Goal: Transaction & Acquisition: Purchase product/service

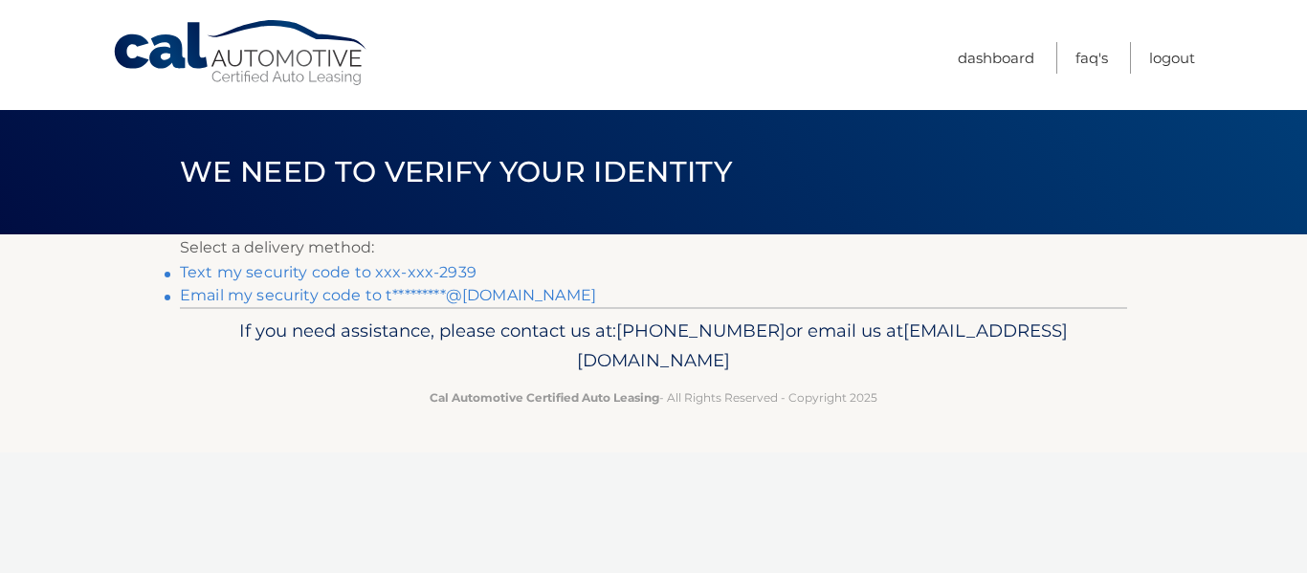
click at [450, 265] on link "Text my security code to xxx-xxx-2939" at bounding box center [328, 272] width 297 height 18
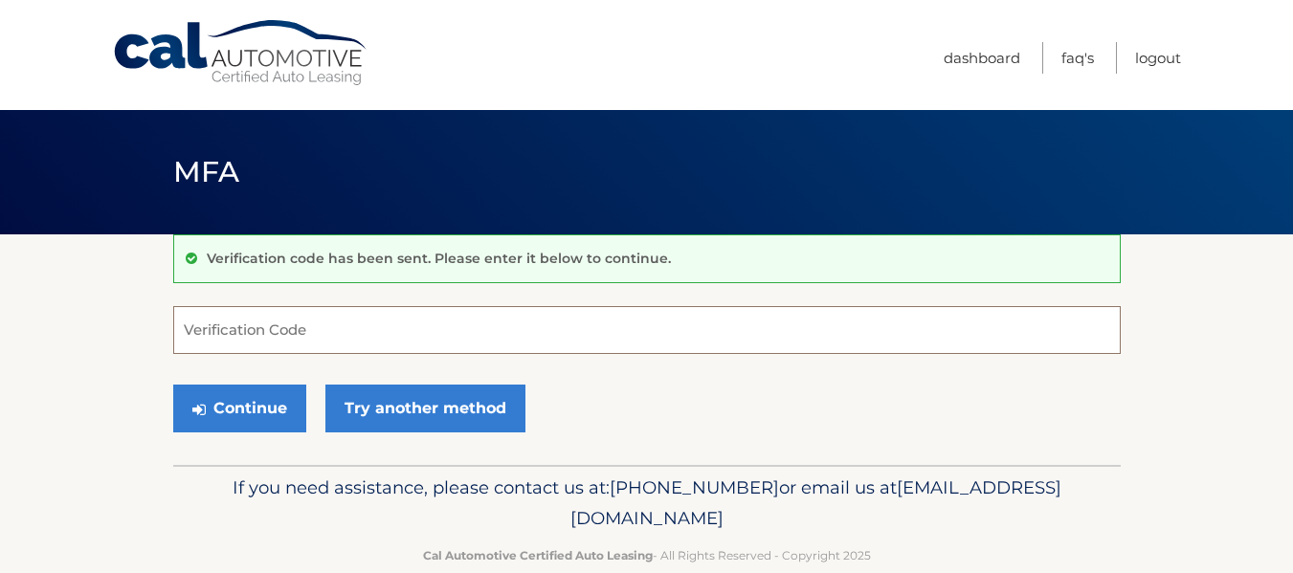
click at [645, 321] on input "Verification Code" at bounding box center [646, 330] width 947 height 48
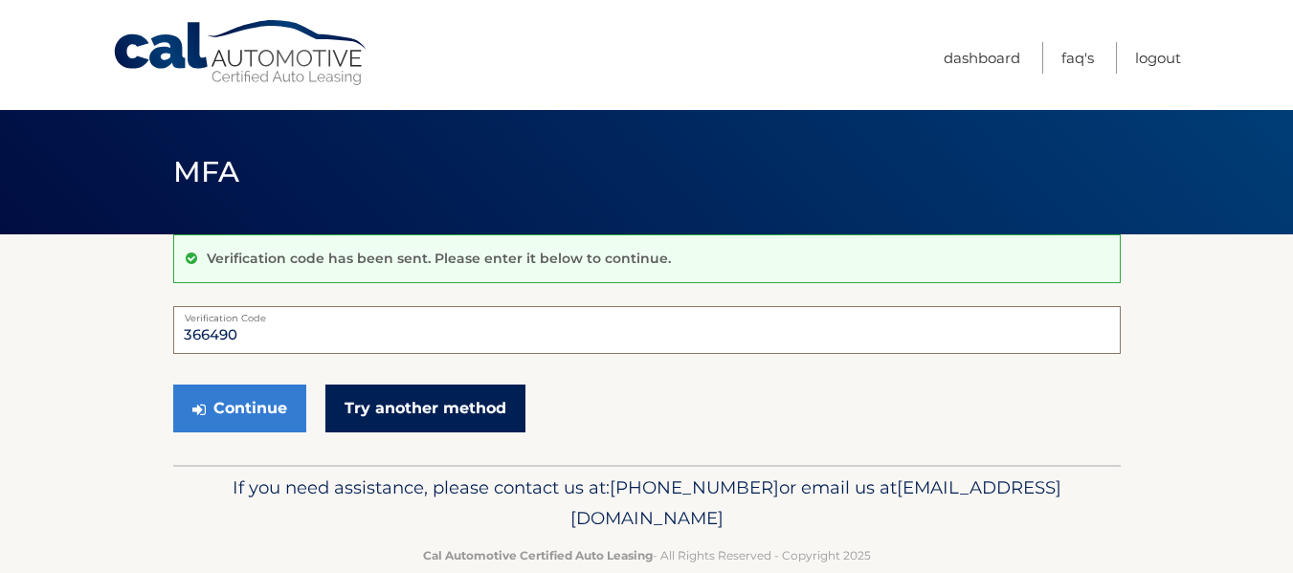
type input "366490"
click at [450, 407] on link "Try another method" at bounding box center [425, 409] width 200 height 48
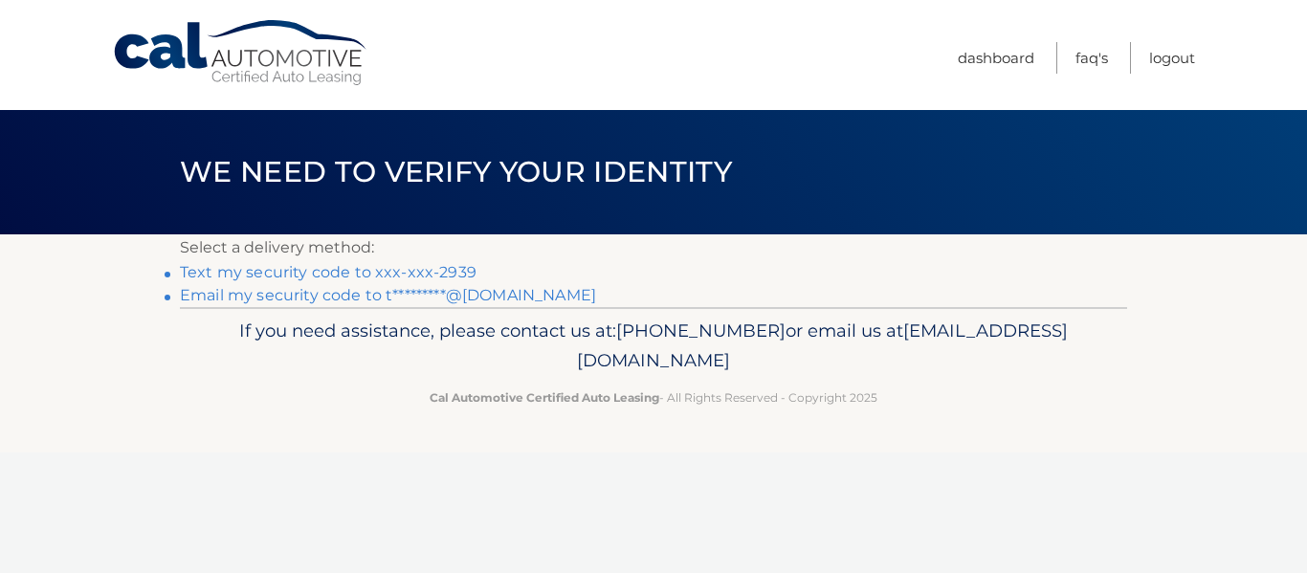
click at [409, 266] on link "Text my security code to xxx-xxx-2939" at bounding box center [328, 272] width 297 height 18
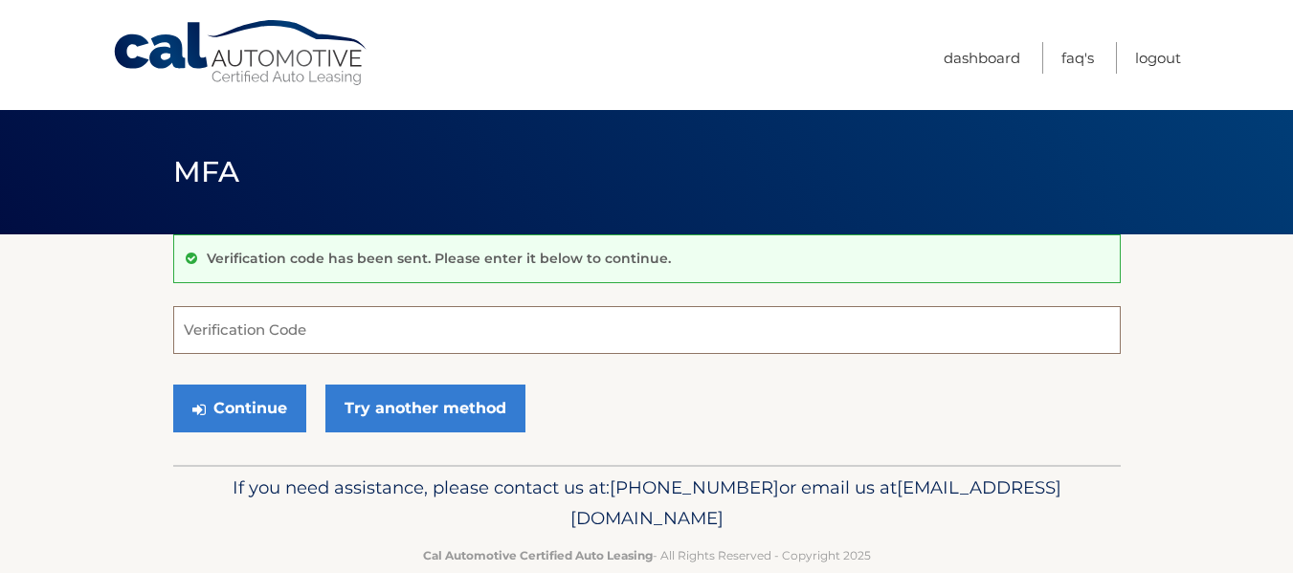
click at [418, 331] on input "Verification Code" at bounding box center [646, 330] width 947 height 48
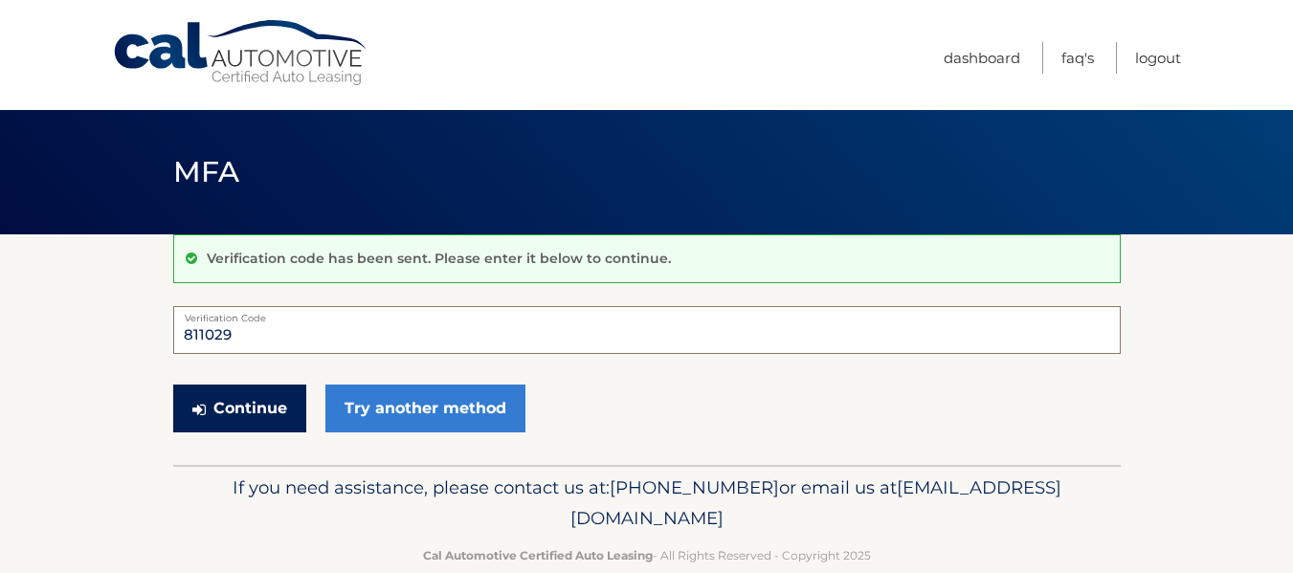
type input "811029"
click at [266, 410] on button "Continue" at bounding box center [239, 409] width 133 height 48
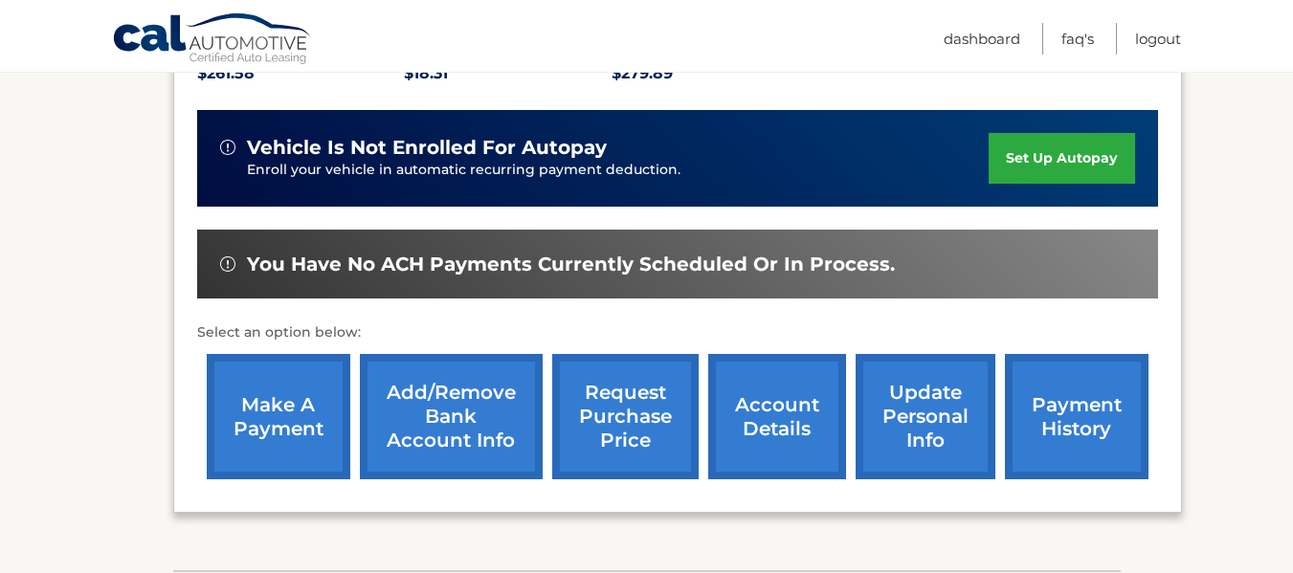
scroll to position [478, 0]
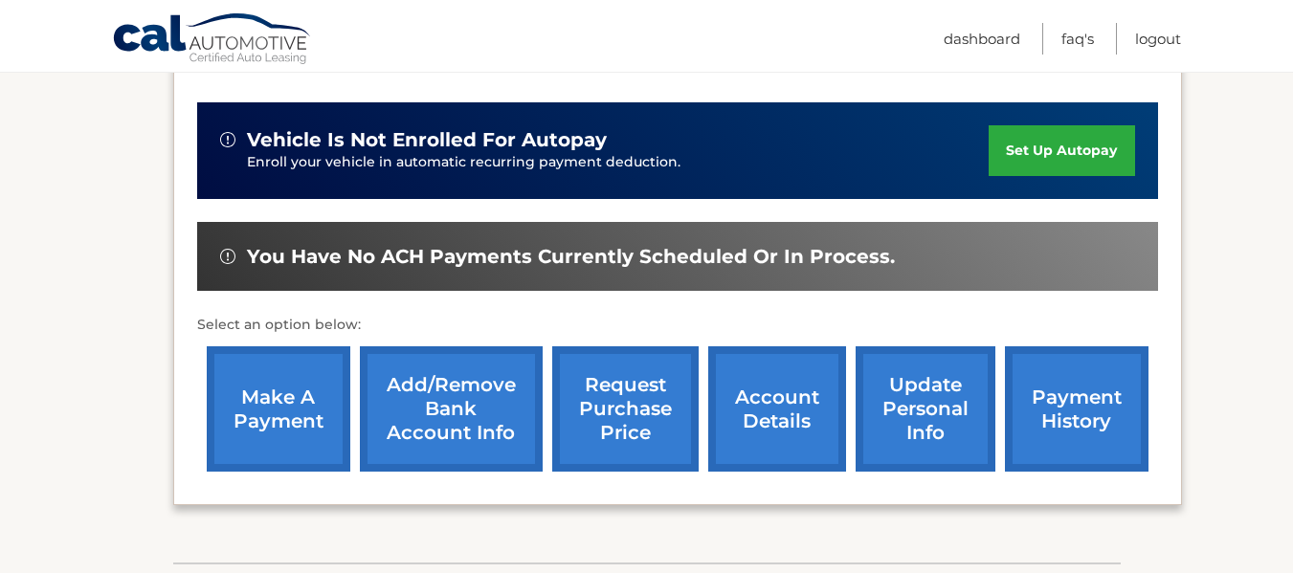
click at [328, 368] on link "make a payment" at bounding box center [279, 408] width 144 height 125
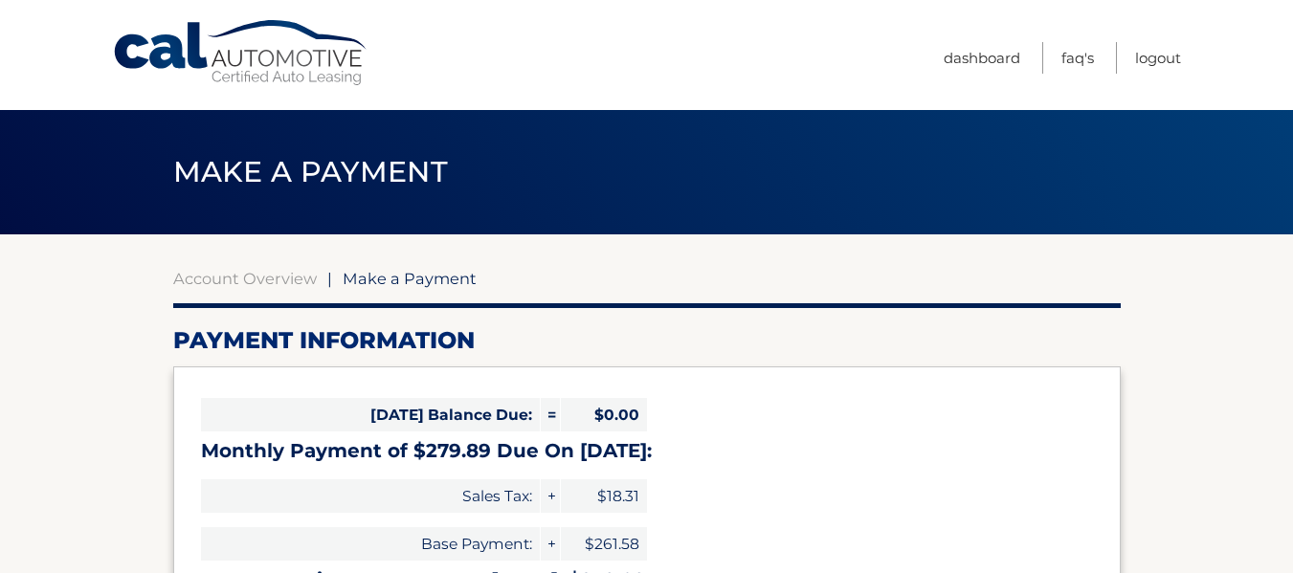
select select "Y2I2YmUxMGUtMGE4ZC00YTE5LTk2ZmUtZmVhN2RmMDYwMWU4"
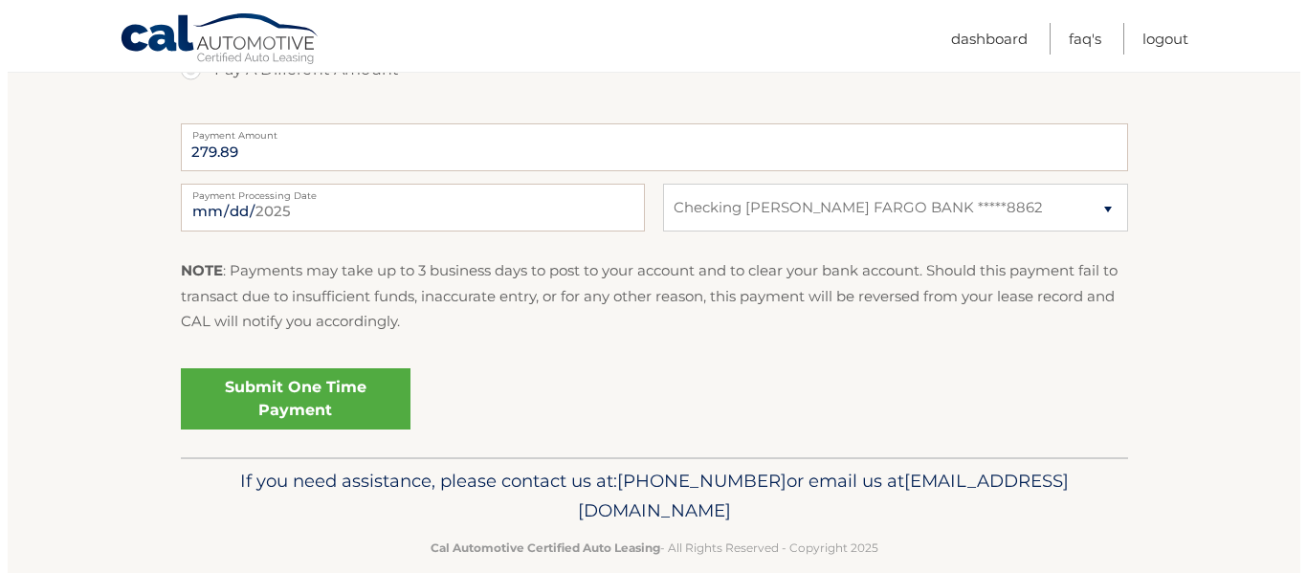
scroll to position [765, 0]
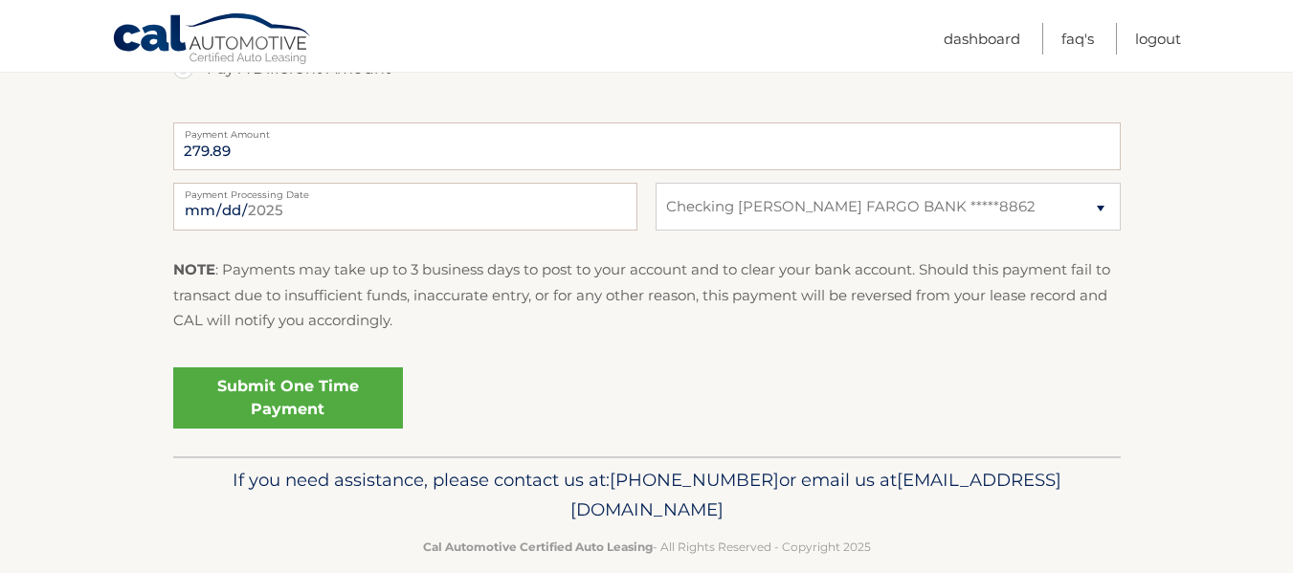
click at [372, 394] on link "Submit One Time Payment" at bounding box center [288, 397] width 230 height 61
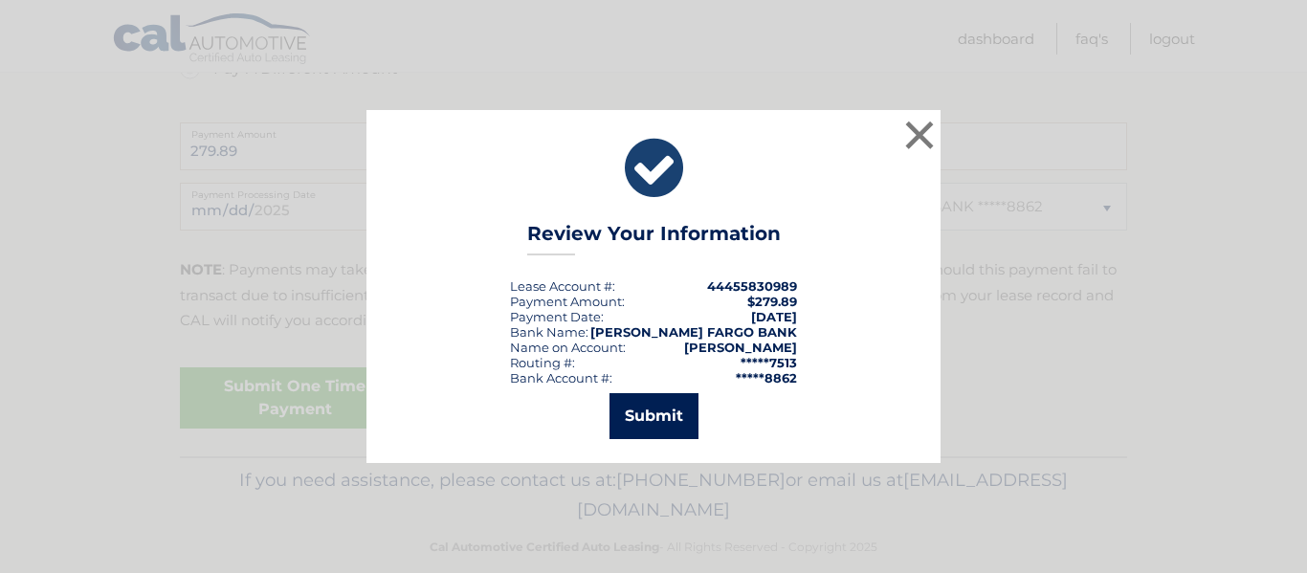
click at [673, 427] on button "Submit" at bounding box center [653, 416] width 89 height 46
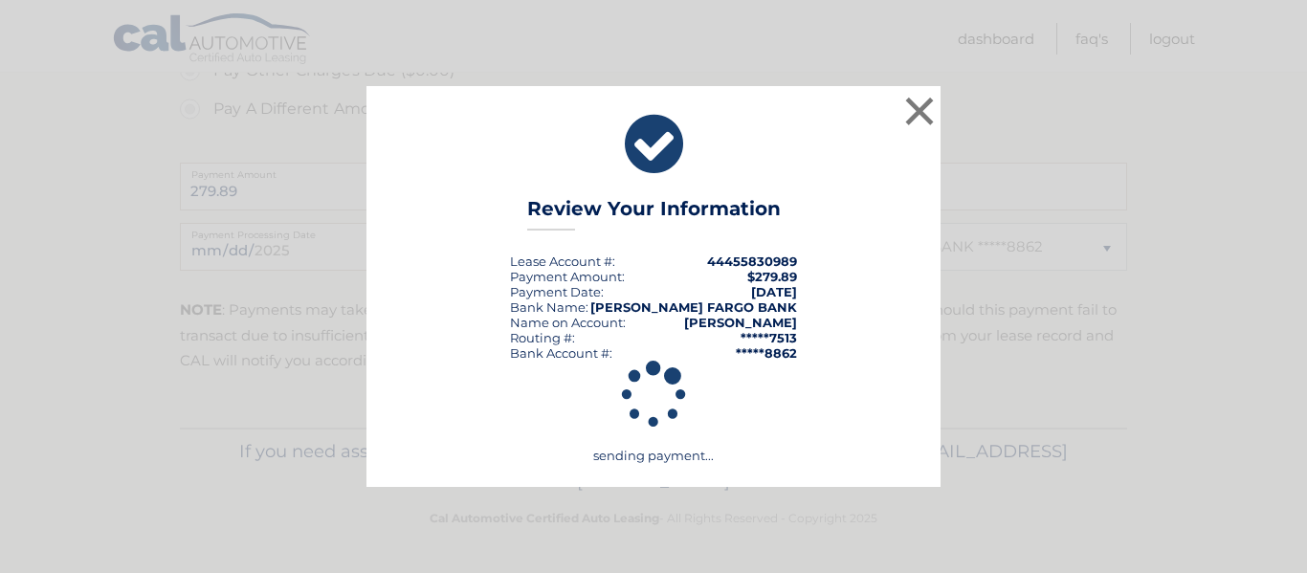
scroll to position [725, 0]
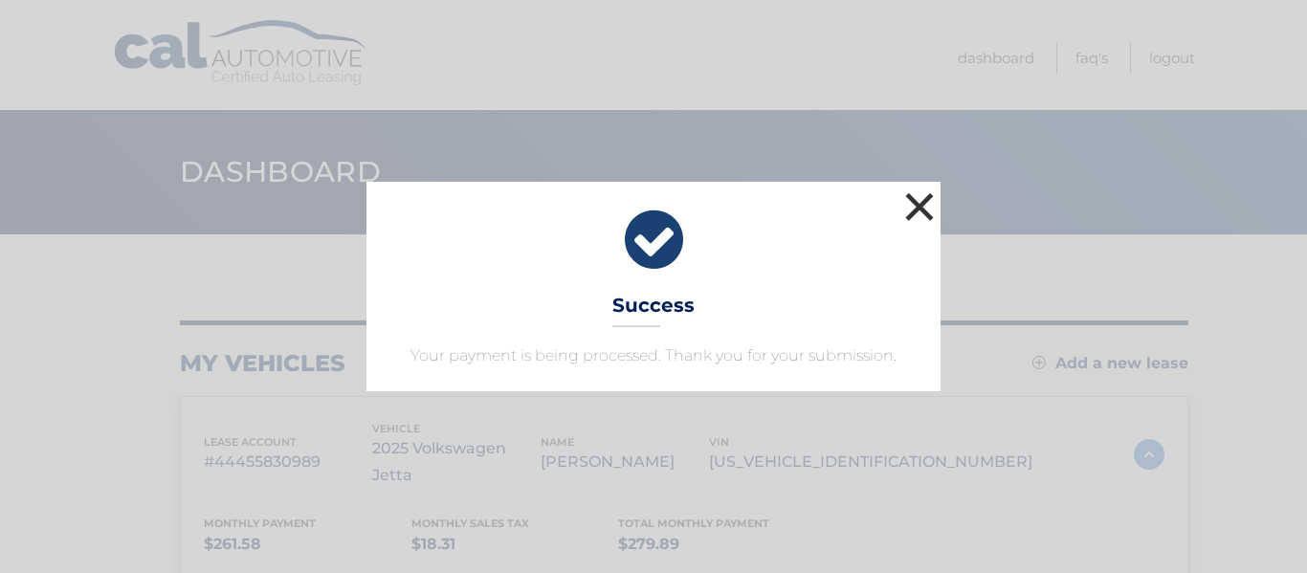
click at [924, 211] on button "×" at bounding box center [919, 207] width 38 height 38
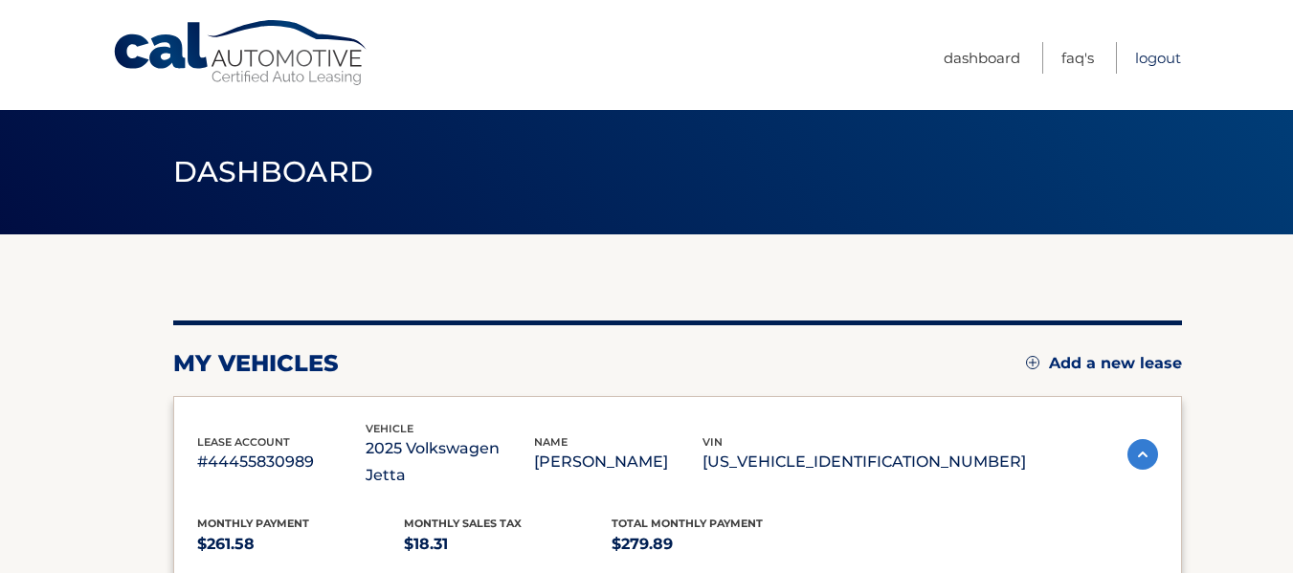
click at [1151, 64] on link "Logout" at bounding box center [1158, 58] width 46 height 32
